Goal: Task Accomplishment & Management: Manage account settings

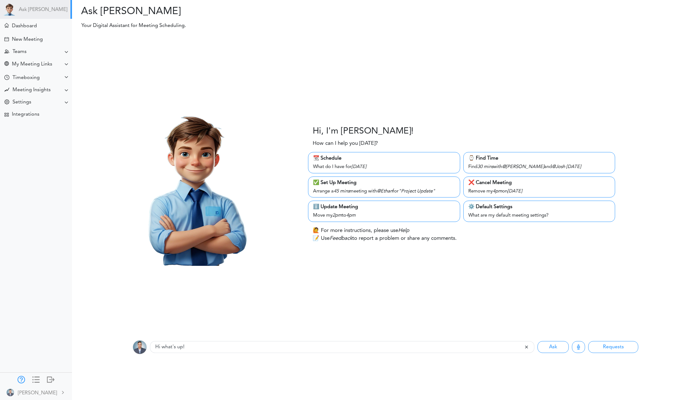
click at [21, 377] on div at bounding box center [22, 378] width 8 height 6
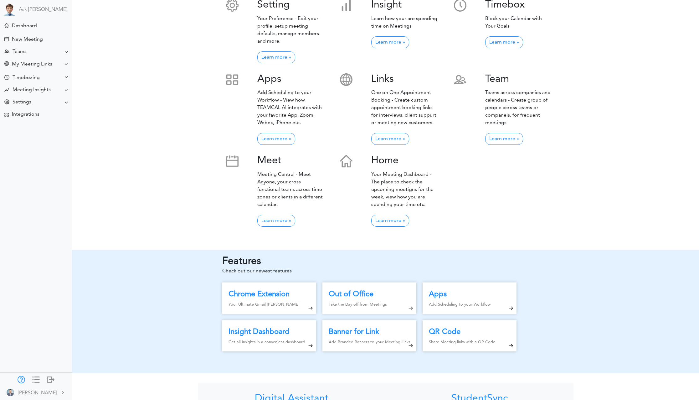
scroll to position [144, 0]
click at [275, 214] on link "Learn more »" at bounding box center [276, 220] width 38 height 12
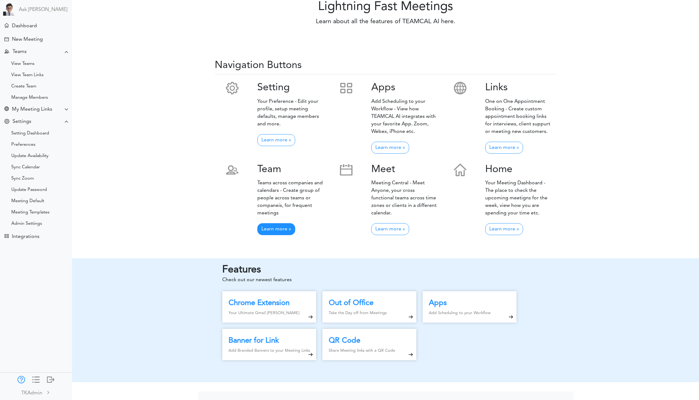
scroll to position [61, 0]
click at [47, 376] on div at bounding box center [51, 378] width 8 height 6
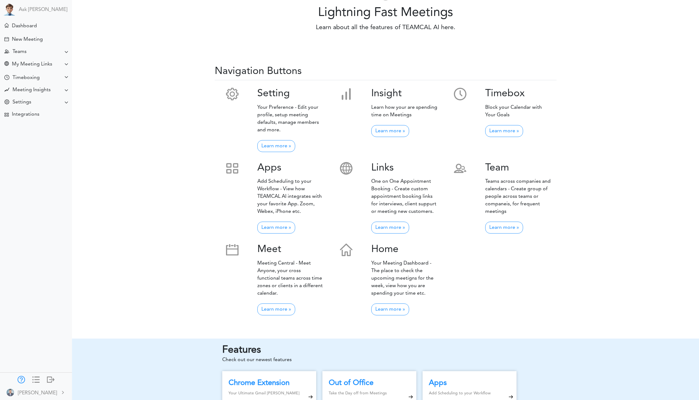
scroll to position [35, 0]
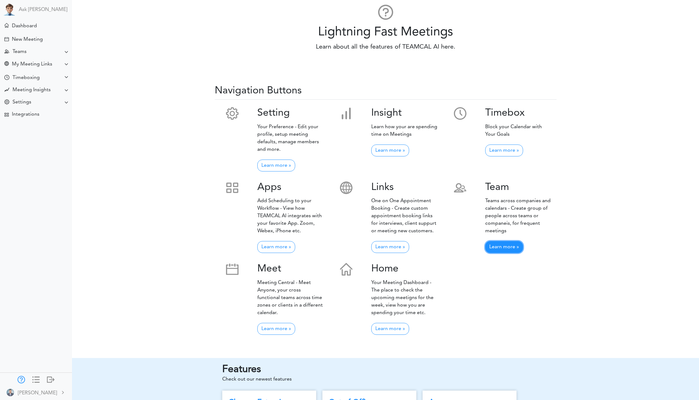
click at [512, 247] on link "Learn more »" at bounding box center [504, 247] width 38 height 12
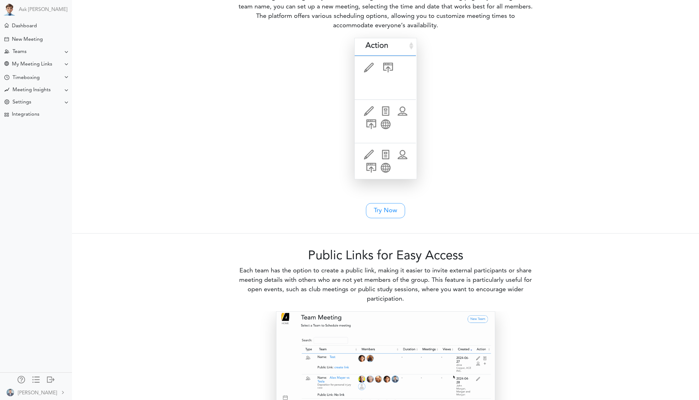
scroll to position [1202, 0]
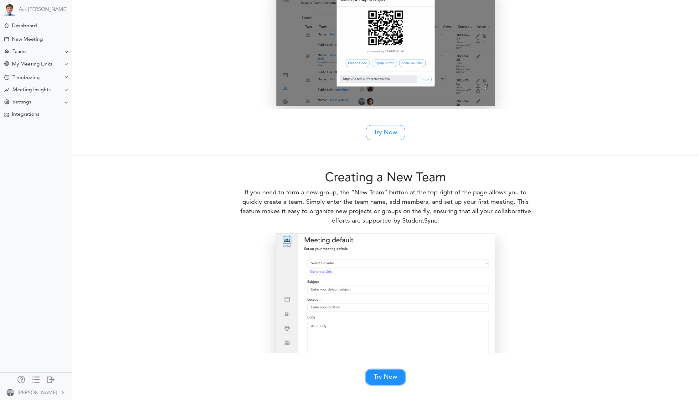
click at [385, 379] on link "Try Now" at bounding box center [385, 376] width 39 height 15
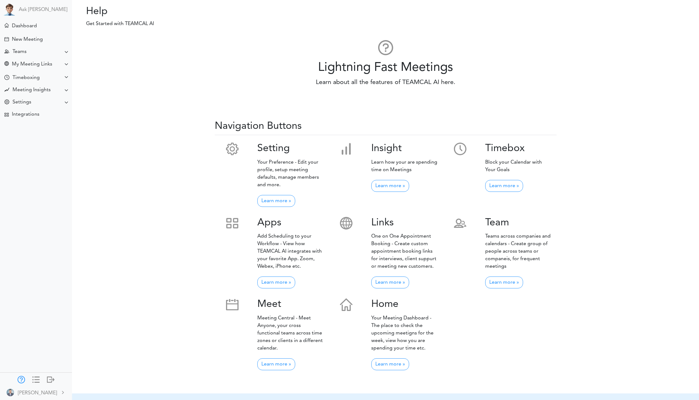
scroll to position [35, 0]
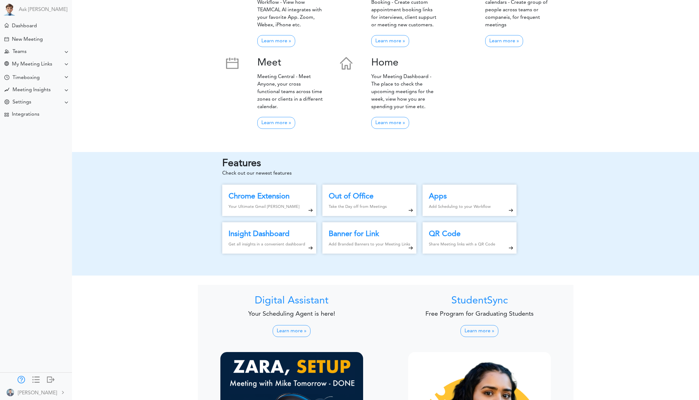
scroll to position [364, 0]
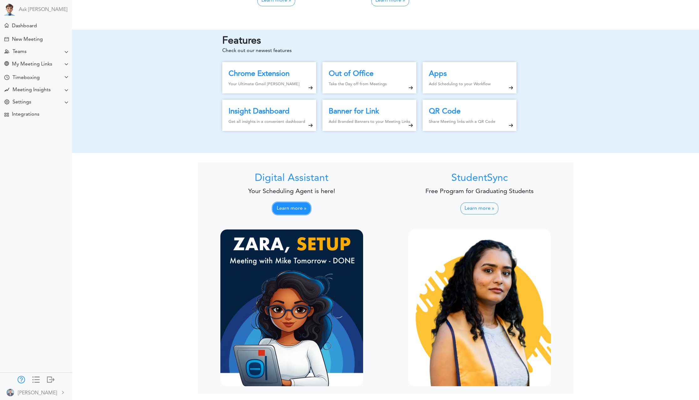
click at [292, 211] on link "Learn more »" at bounding box center [292, 208] width 38 height 12
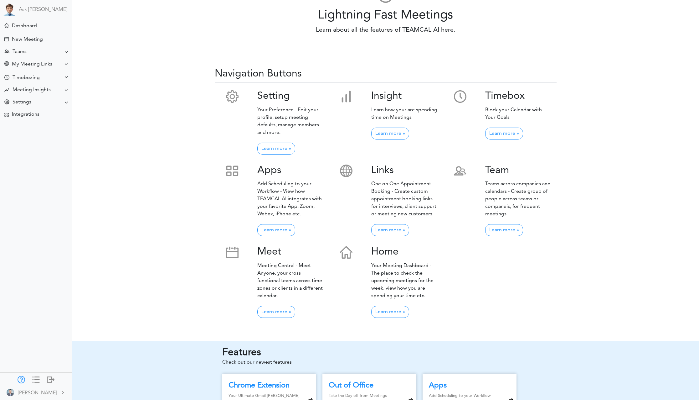
scroll to position [0, 0]
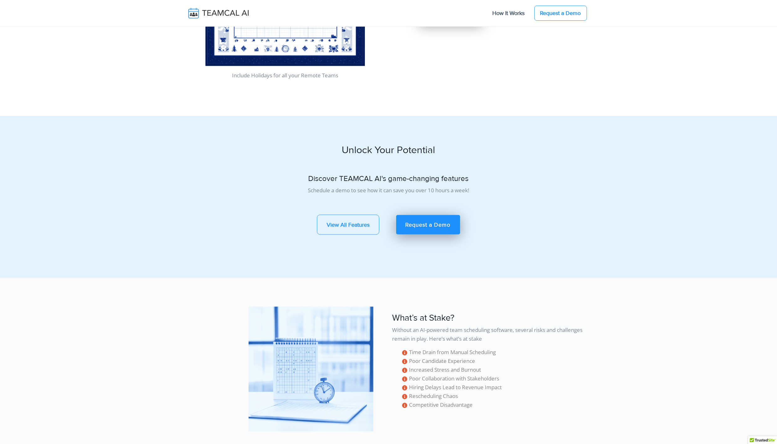
scroll to position [3154, 0]
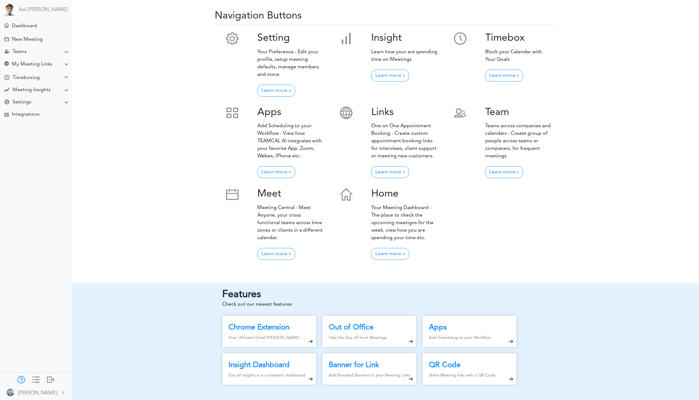
scroll to position [108, 0]
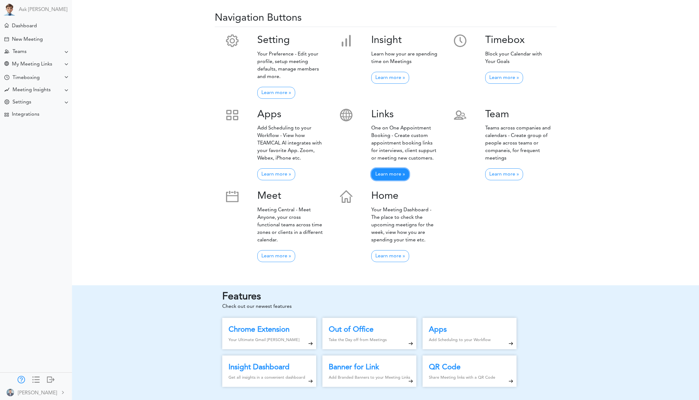
click at [395, 173] on link "Learn more »" at bounding box center [390, 174] width 38 height 12
click at [503, 172] on link "Learn more »" at bounding box center [504, 174] width 38 height 12
click at [279, 250] on link "Learn more »" at bounding box center [276, 256] width 38 height 12
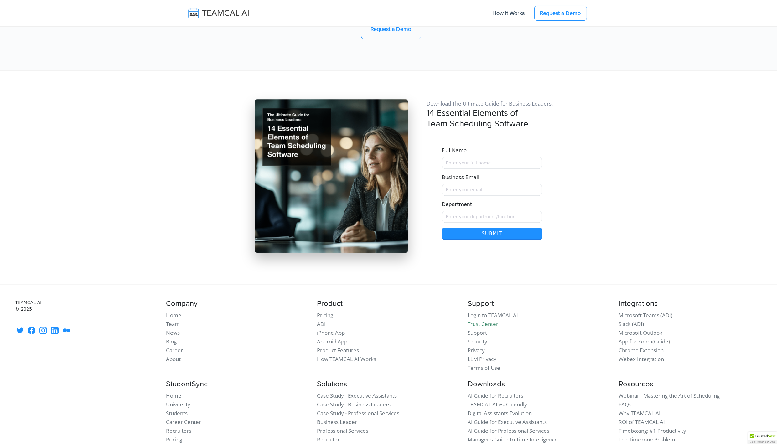
scroll to position [5262, 0]
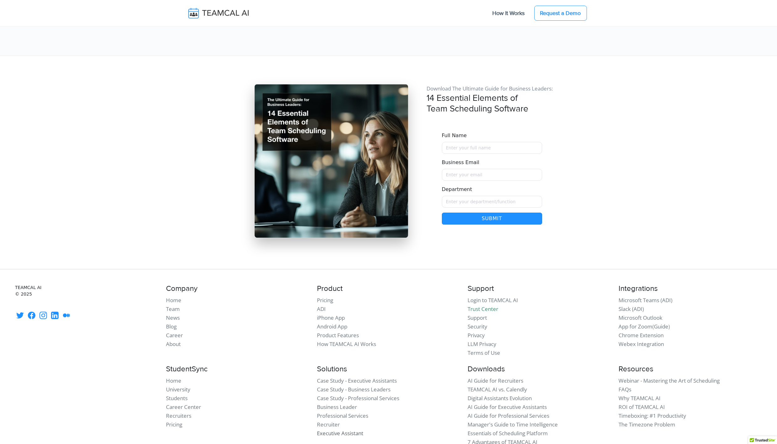
click at [343, 430] on link "Executive Assistant" at bounding box center [340, 433] width 46 height 7
click at [355, 377] on link "Case Study - Executive Assistants" at bounding box center [357, 380] width 80 height 7
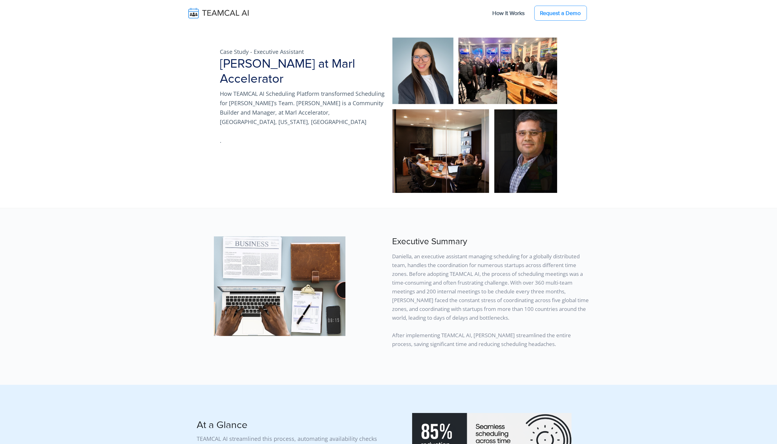
drag, startPoint x: 744, startPoint y: 122, endPoint x: 555, endPoint y: 89, distance: 191.7
click at [741, 121] on section "Case Study - Executive Assistant [PERSON_NAME] at Marl Accelerator How TEAMCAL …" at bounding box center [388, 104] width 777 height 208
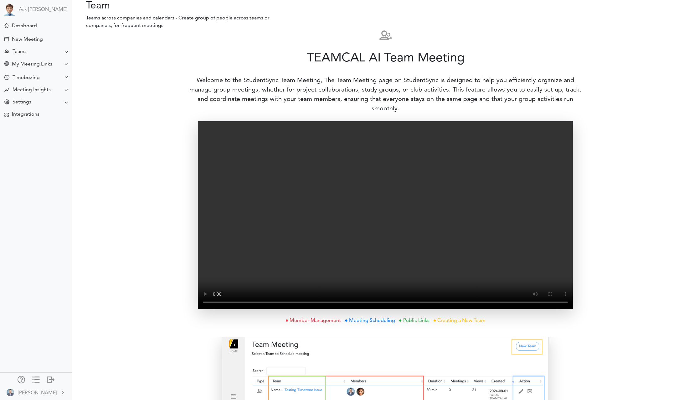
scroll to position [9, 0]
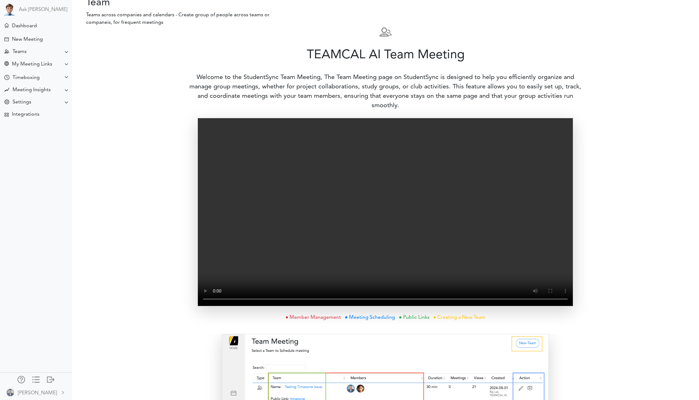
click at [631, 50] on h1 "TEAMCAL AI Team Meeting" at bounding box center [386, 55] width 612 height 15
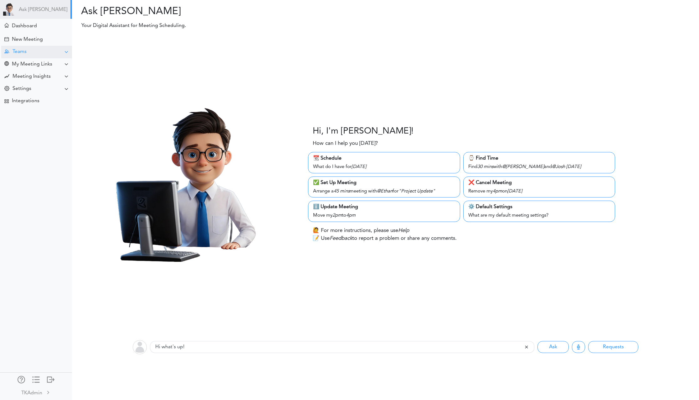
click at [50, 50] on div "Teams" at bounding box center [36, 52] width 71 height 12
click at [32, 98] on div "Manage Members" at bounding box center [29, 97] width 37 height 3
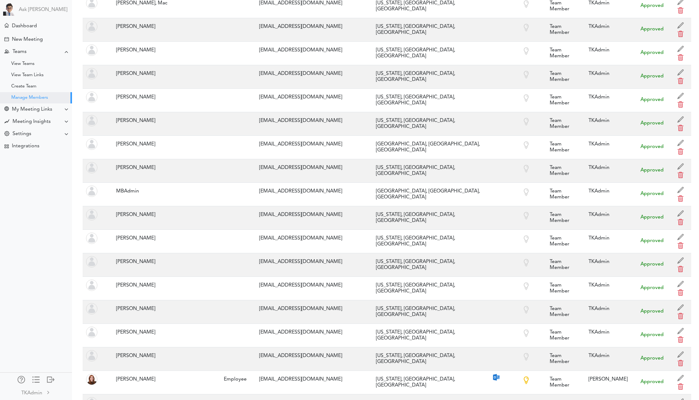
scroll to position [3278, 0]
click at [32, 122] on div "Meeting Insights" at bounding box center [32, 122] width 38 height 6
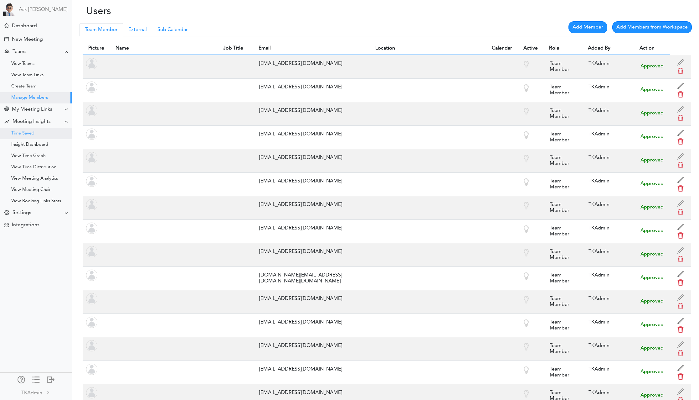
click at [30, 133] on div "Time Saved" at bounding box center [22, 133] width 23 height 3
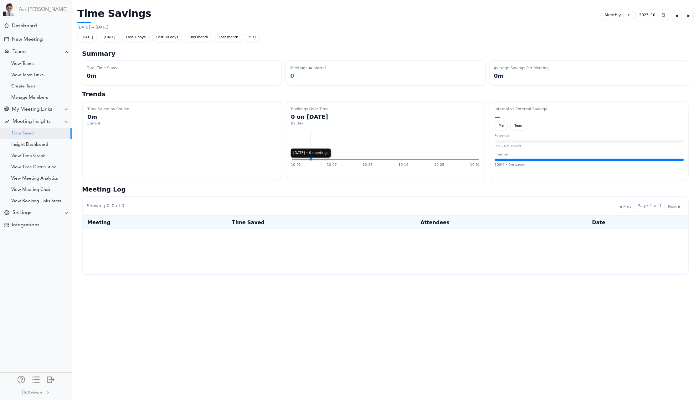
select select "monthly"
click at [44, 146] on div "Insight Dashboard" at bounding box center [29, 144] width 37 height 3
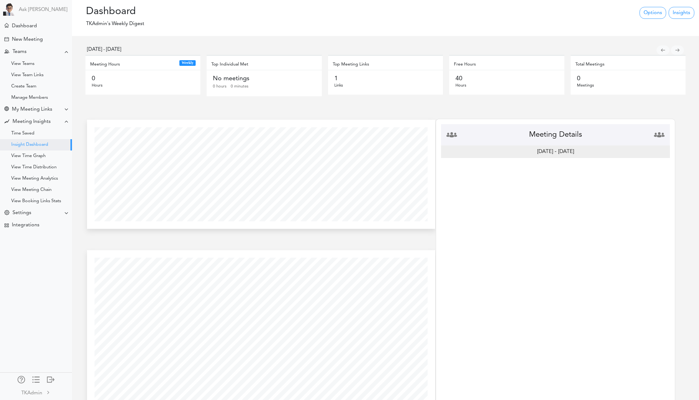
scroll to position [182, 348]
click at [34, 136] on div "Time Saved" at bounding box center [36, 133] width 72 height 11
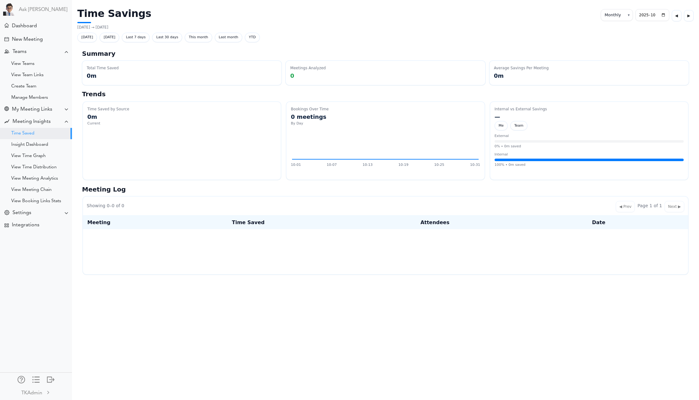
select select "monthly"
click at [38, 380] on div at bounding box center [36, 378] width 8 height 6
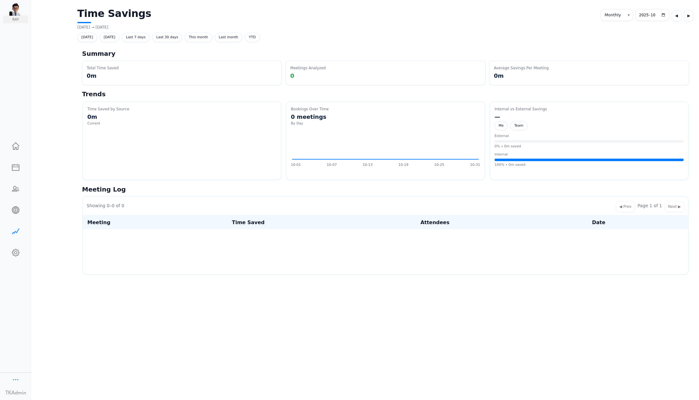
click at [16, 380] on div at bounding box center [16, 378] width 8 height 6
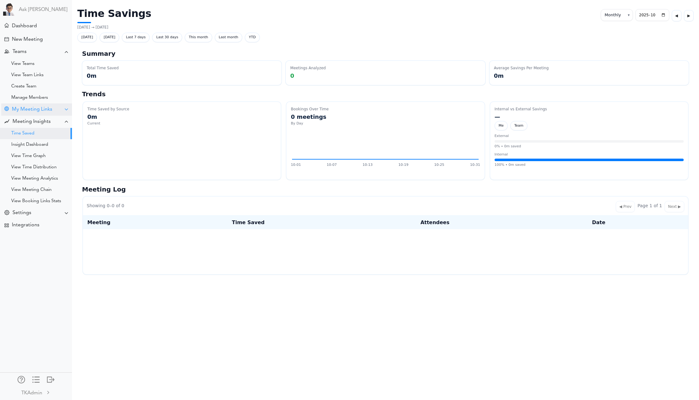
click at [39, 111] on div "My Meeting Links" at bounding box center [32, 109] width 40 height 6
click at [34, 121] on div "View Links" at bounding box center [36, 121] width 72 height 11
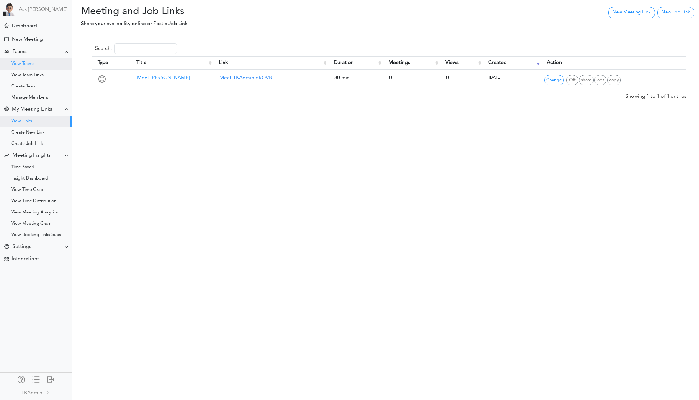
click at [34, 67] on div "View Teams" at bounding box center [36, 63] width 72 height 11
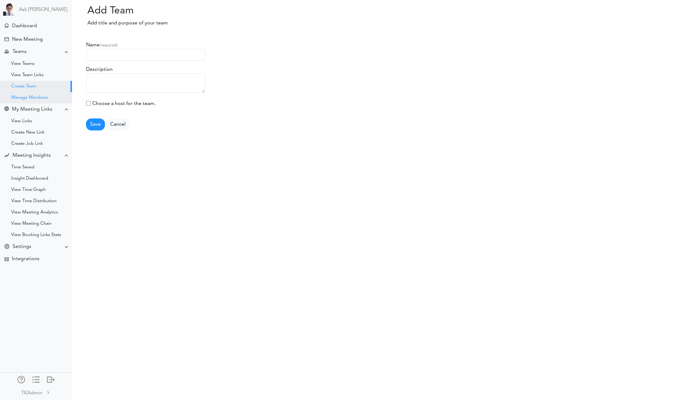
click at [33, 99] on div "Manage Members" at bounding box center [29, 97] width 37 height 3
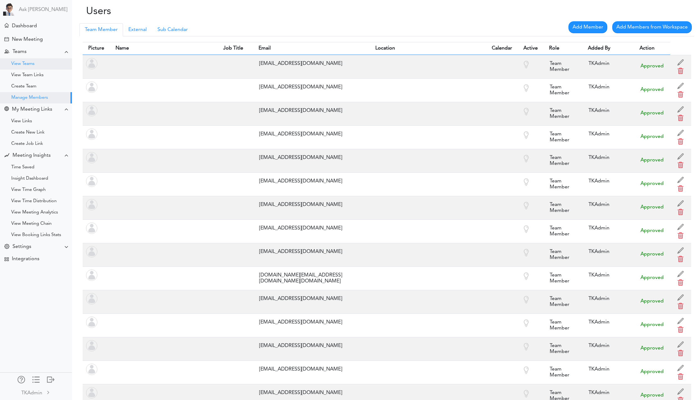
click at [25, 63] on div "View Teams" at bounding box center [22, 63] width 23 height 3
